Goal: Task Accomplishment & Management: Use online tool/utility

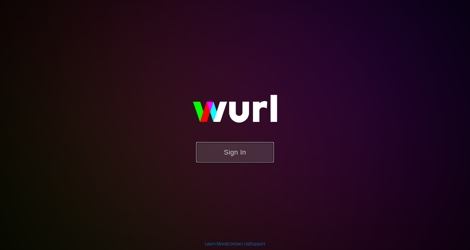
click at [231, 157] on button "Sign In" at bounding box center [235, 152] width 78 height 20
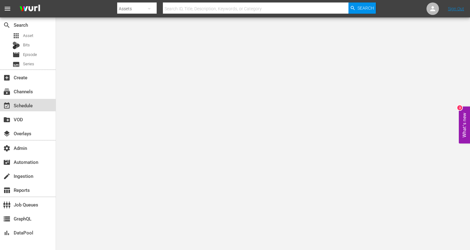
click at [34, 103] on div "event_available Schedule" at bounding box center [17, 105] width 35 height 6
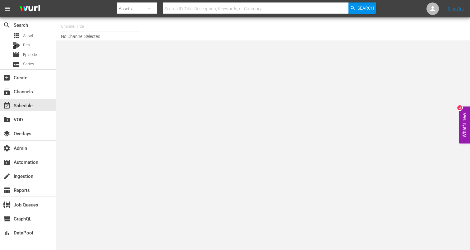
click at [101, 28] on input "text" at bounding box center [101, 26] width 80 height 15
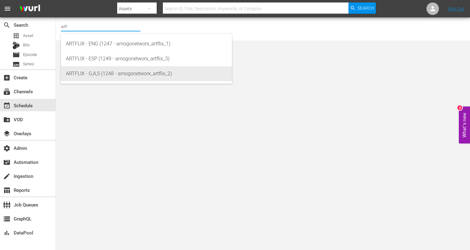
click at [109, 72] on div "ARTFLIX - G,A,S (1248 - amogonetworx_artflix_2)" at bounding box center [146, 73] width 161 height 15
type input "ARTFLIX - G,A,S (1248 - amogonetworx_artflix_2)"
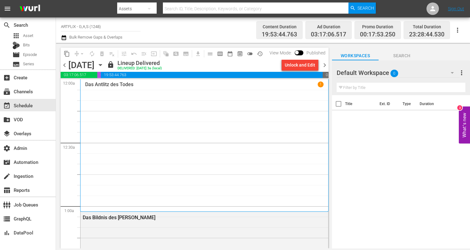
click at [116, 114] on div "Das Antlitz des Todes 1" at bounding box center [204, 145] width 238 height 128
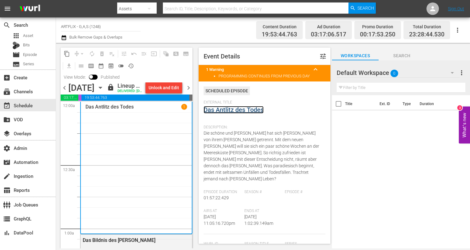
click at [219, 108] on link "Das Antlitz des Todes" at bounding box center [234, 109] width 60 height 7
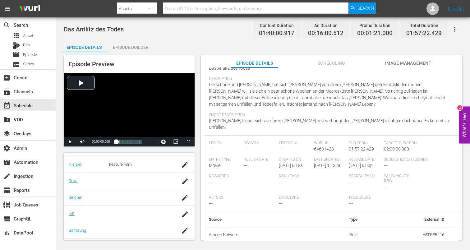
scroll to position [110, 0]
